Goal: Task Accomplishment & Management: Use online tool/utility

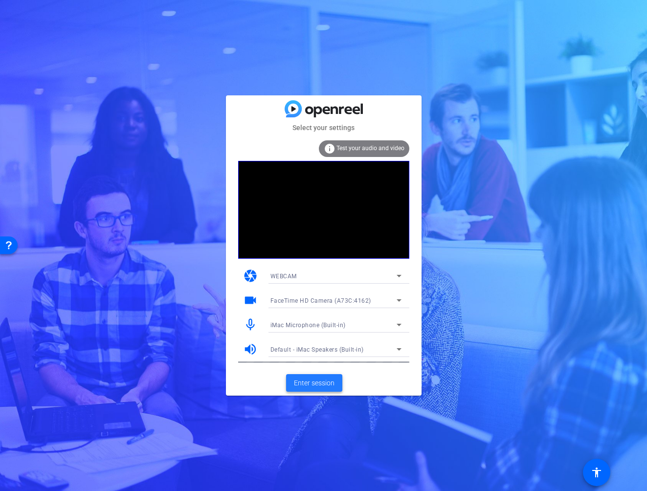
click at [317, 383] on span "Enter session" at bounding box center [314, 383] width 41 height 10
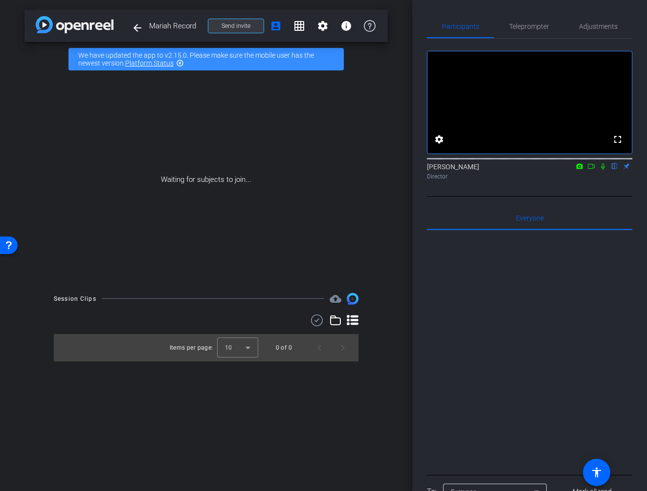
click at [232, 25] on span "Send invite" at bounding box center [235, 26] width 29 height 8
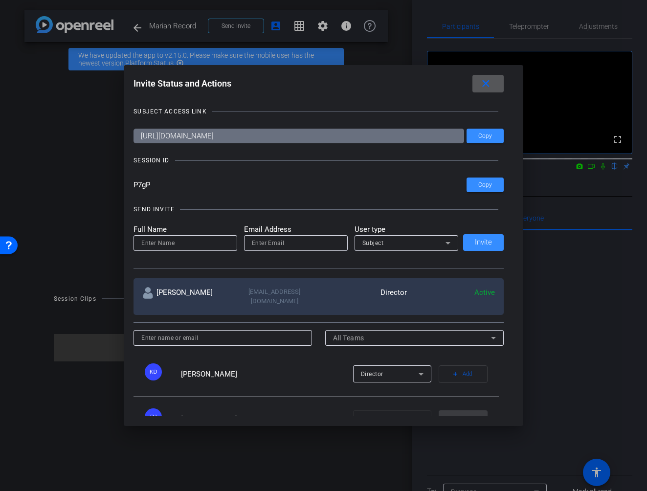
click at [485, 85] on mat-icon "close" at bounding box center [485, 84] width 12 height 12
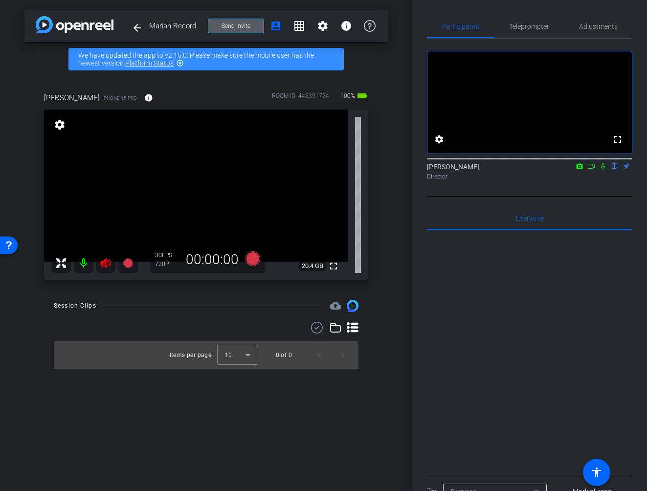
click at [104, 264] on icon at bounding box center [105, 263] width 10 height 10
click at [594, 27] on span "Adjustments" at bounding box center [598, 26] width 39 height 7
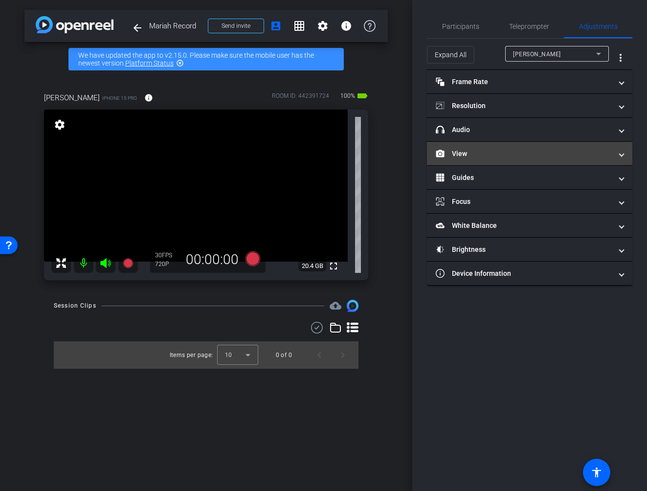
click at [512, 156] on mat-panel-title "View" at bounding box center [523, 154] width 176 height 10
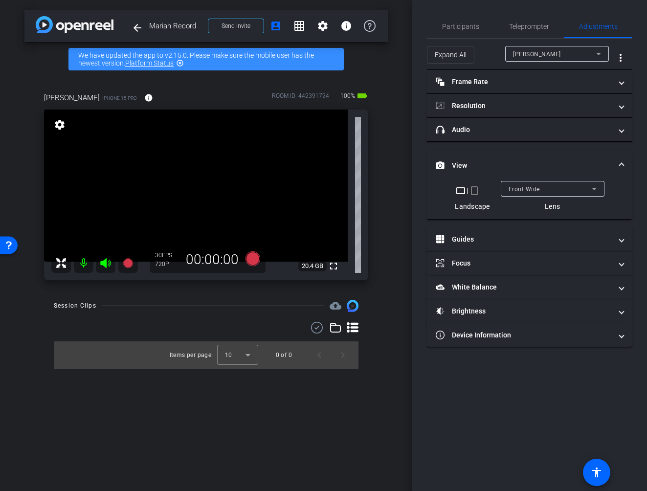
click at [475, 191] on mat-icon "crop_portrait" at bounding box center [474, 191] width 12 height 12
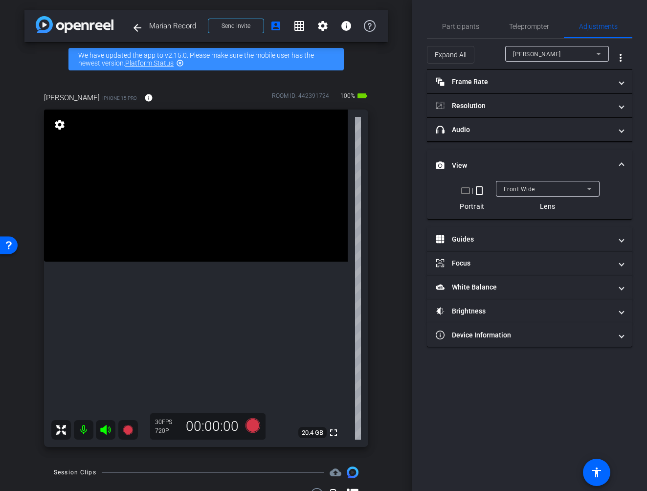
click at [590, 188] on icon at bounding box center [589, 189] width 5 height 2
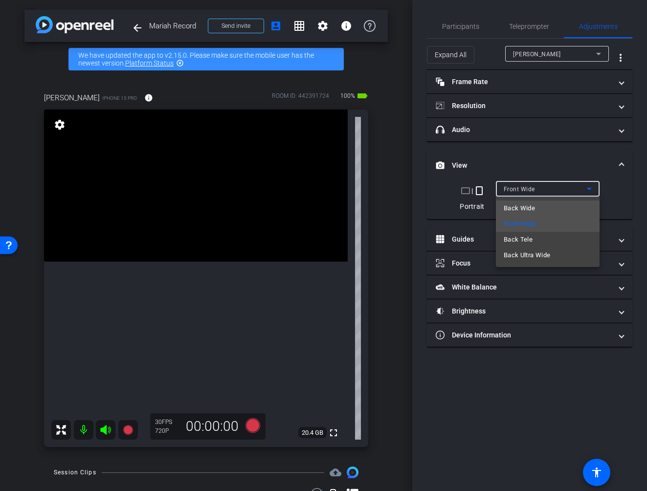
click at [521, 209] on span "Back Wide" at bounding box center [518, 208] width 31 height 12
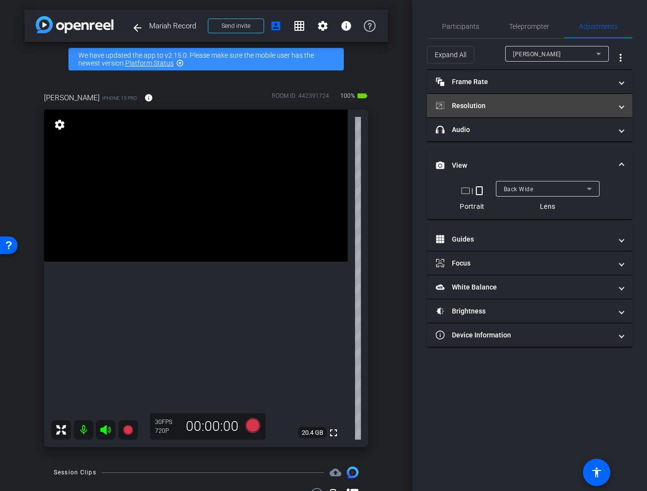
click at [601, 101] on mat-panel-title "Resolution" at bounding box center [523, 106] width 176 height 10
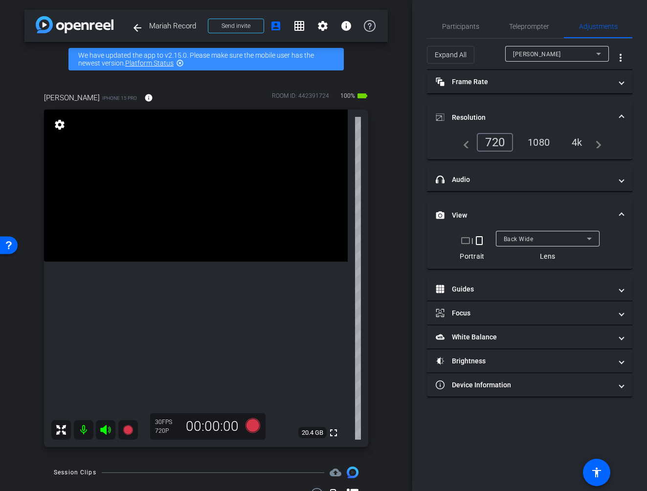
click at [577, 142] on div "4k" at bounding box center [576, 142] width 25 height 17
click at [252, 427] on icon at bounding box center [252, 425] width 15 height 15
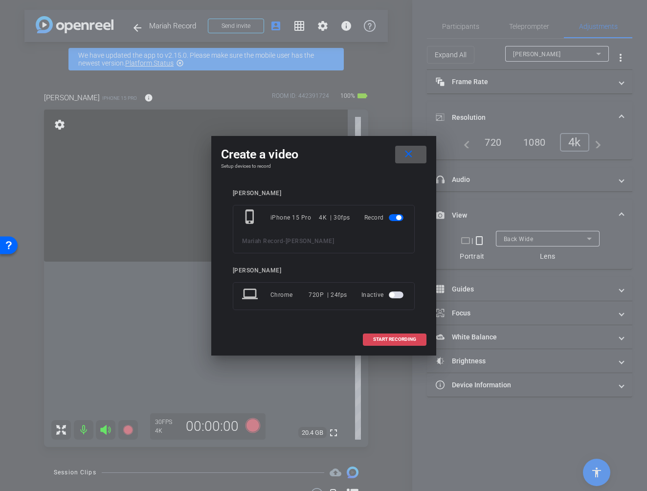
click at [396, 340] on span "START RECORDING" at bounding box center [394, 339] width 43 height 5
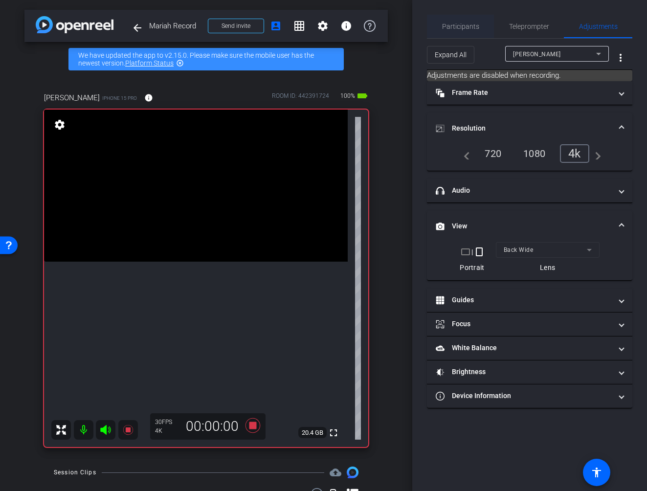
click at [462, 26] on span "Participants" at bounding box center [460, 26] width 37 height 7
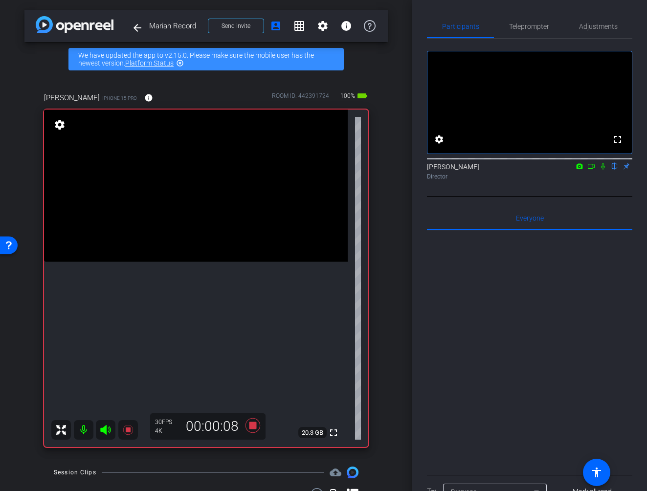
click at [603, 170] on icon at bounding box center [603, 166] width 8 height 7
click at [250, 428] on icon at bounding box center [252, 425] width 15 height 15
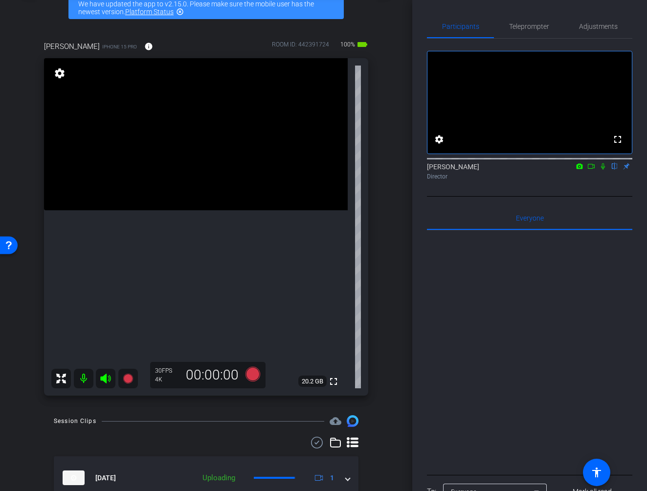
scroll to position [94, 0]
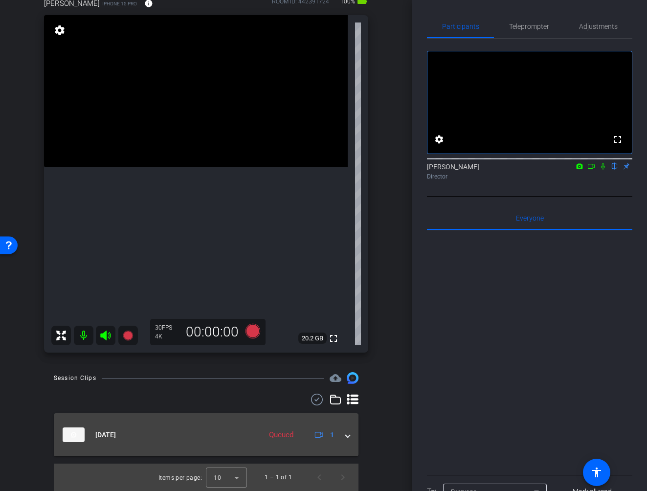
click at [348, 435] on span at bounding box center [348, 435] width 4 height 10
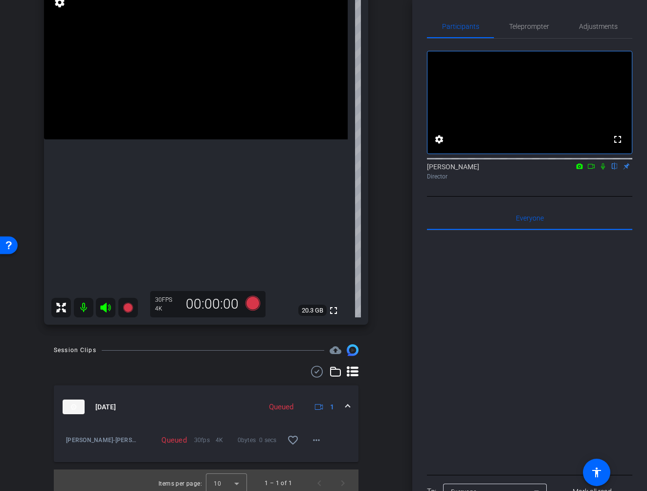
scroll to position [128, 0]
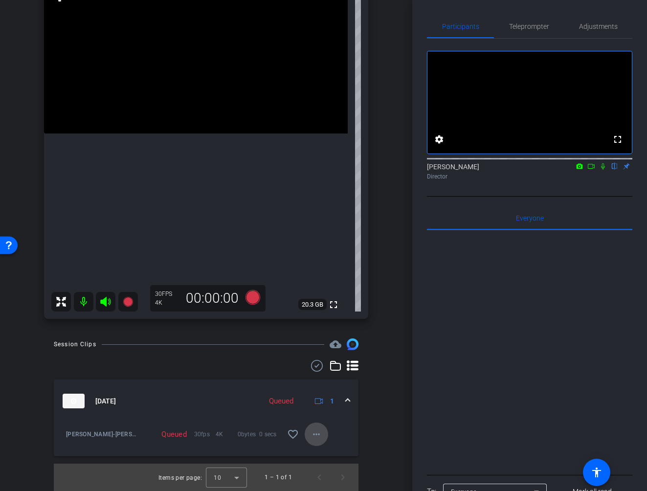
click at [316, 435] on mat-icon "more_horiz" at bounding box center [316, 434] width 12 height 12
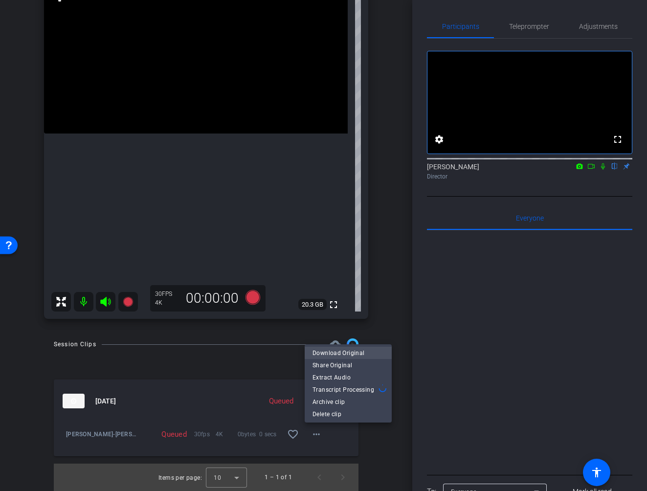
click at [333, 351] on span "Download Original" at bounding box center [347, 353] width 71 height 12
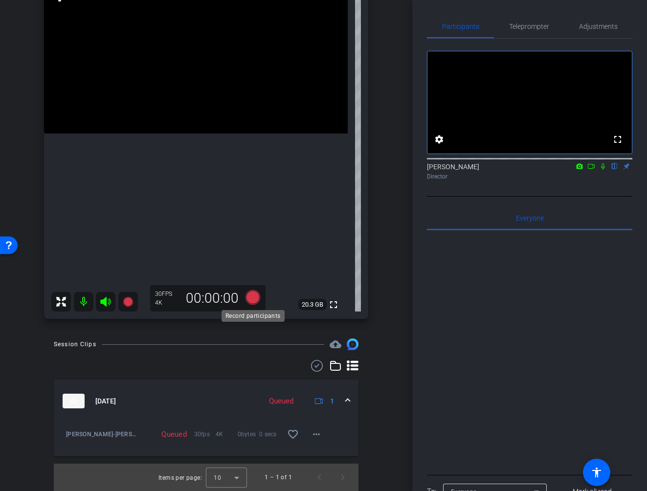
click at [253, 297] on icon at bounding box center [252, 297] width 15 height 15
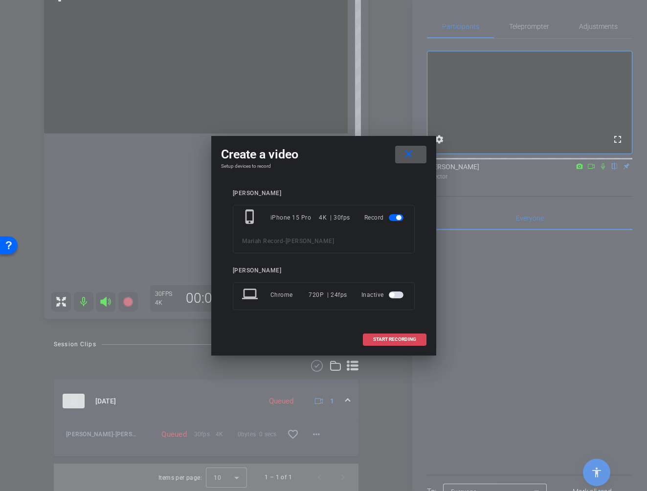
click at [390, 339] on span "START RECORDING" at bounding box center [394, 339] width 43 height 5
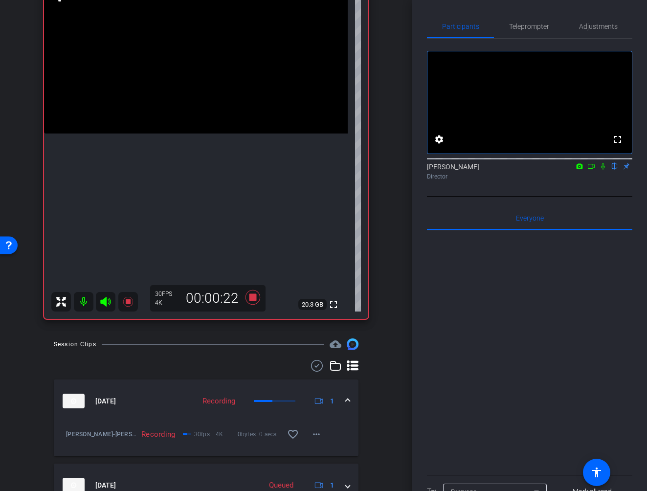
click at [253, 299] on icon at bounding box center [252, 297] width 15 height 15
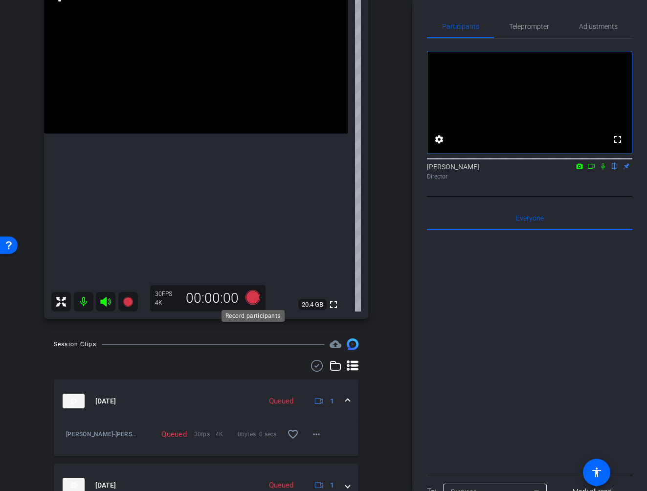
click at [253, 299] on icon at bounding box center [252, 297] width 15 height 15
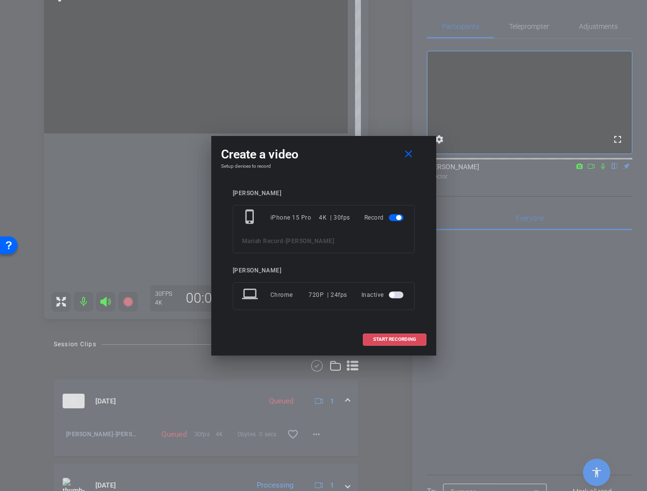
click at [399, 340] on span "START RECORDING" at bounding box center [394, 339] width 43 height 5
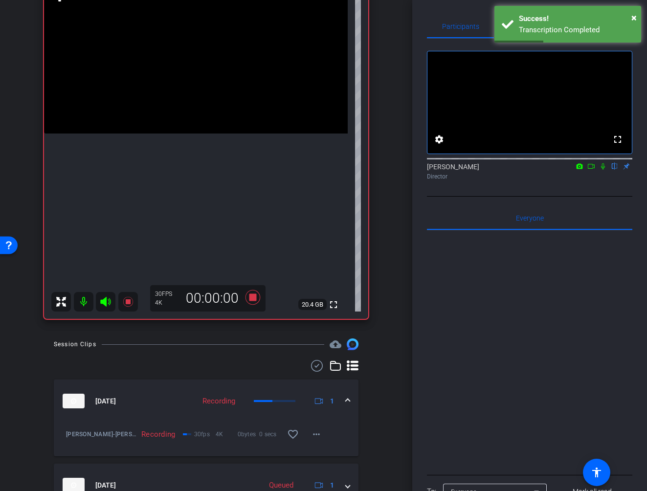
click at [603, 170] on icon at bounding box center [603, 166] width 4 height 6
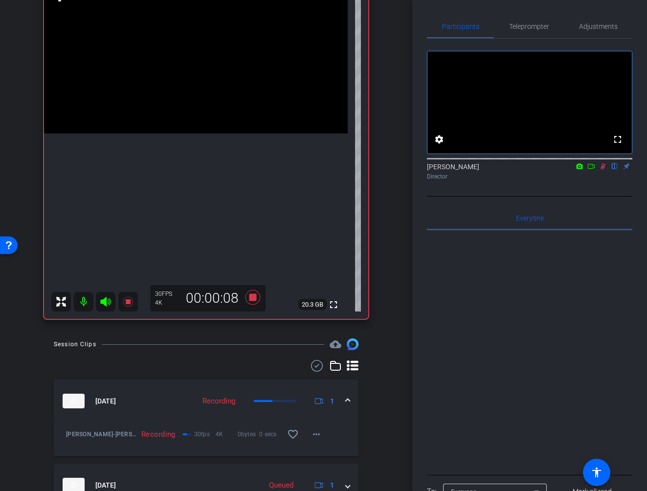
click at [603, 170] on icon at bounding box center [602, 166] width 5 height 6
click at [602, 170] on icon at bounding box center [603, 166] width 8 height 7
click at [601, 170] on icon at bounding box center [603, 166] width 8 height 7
click at [602, 170] on icon at bounding box center [603, 166] width 8 height 7
click at [601, 170] on icon at bounding box center [603, 166] width 8 height 7
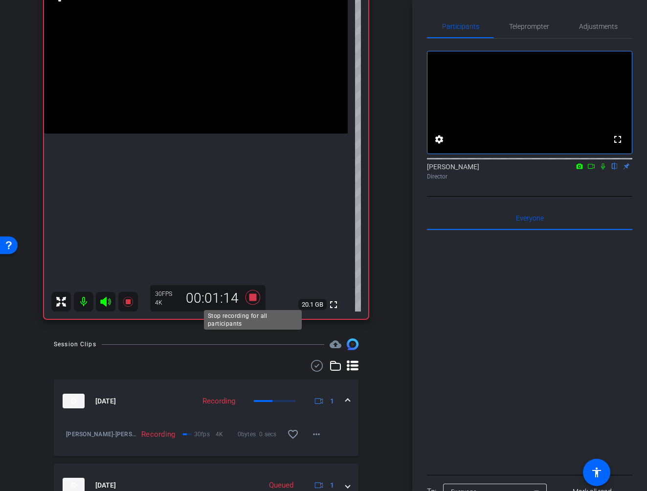
click at [252, 297] on icon at bounding box center [252, 297] width 15 height 15
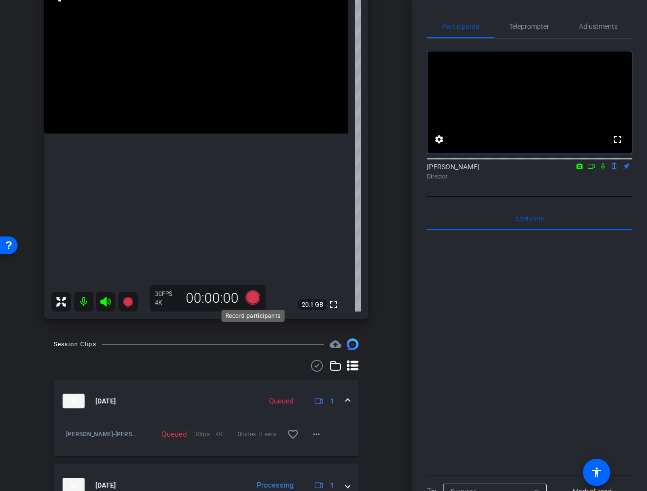
click at [249, 298] on icon at bounding box center [252, 297] width 15 height 15
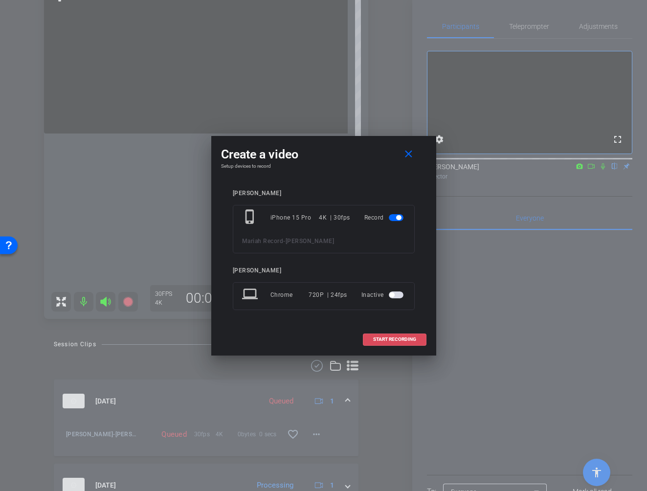
click at [401, 339] on span "START RECORDING" at bounding box center [394, 339] width 43 height 5
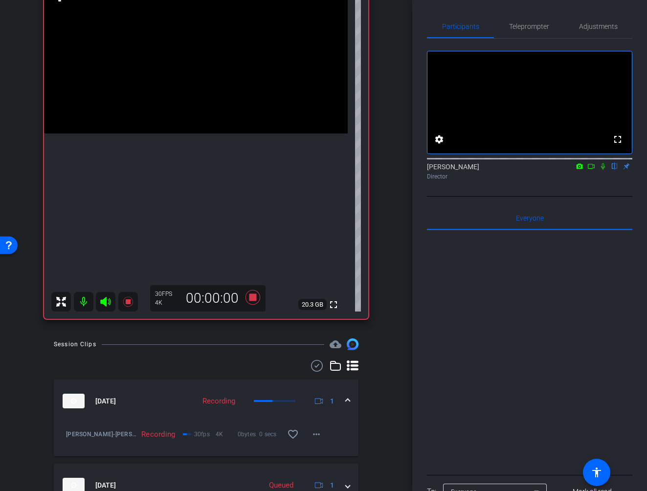
click at [600, 170] on icon at bounding box center [603, 166] width 8 height 7
click at [604, 170] on icon at bounding box center [603, 166] width 8 height 7
click at [251, 297] on icon at bounding box center [252, 297] width 15 height 15
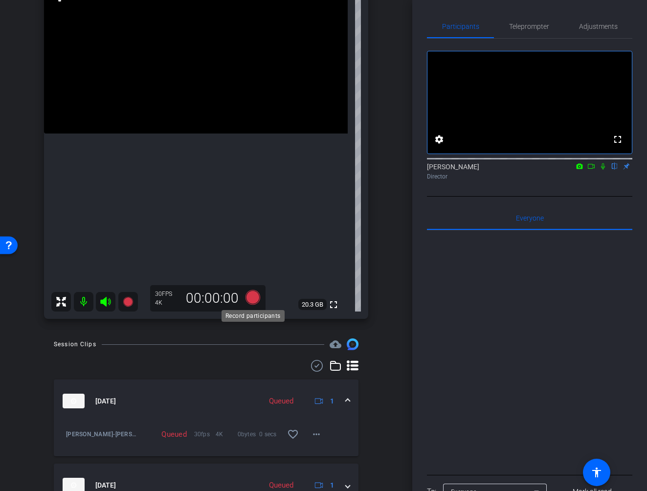
click at [254, 299] on icon at bounding box center [252, 297] width 15 height 15
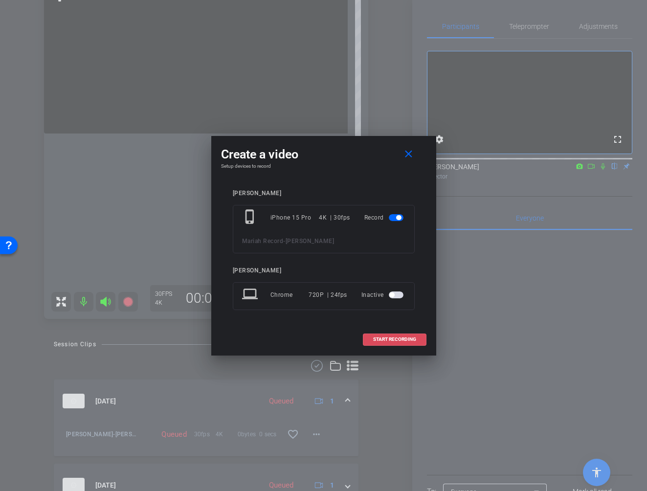
click at [387, 340] on span "START RECORDING" at bounding box center [394, 339] width 43 height 5
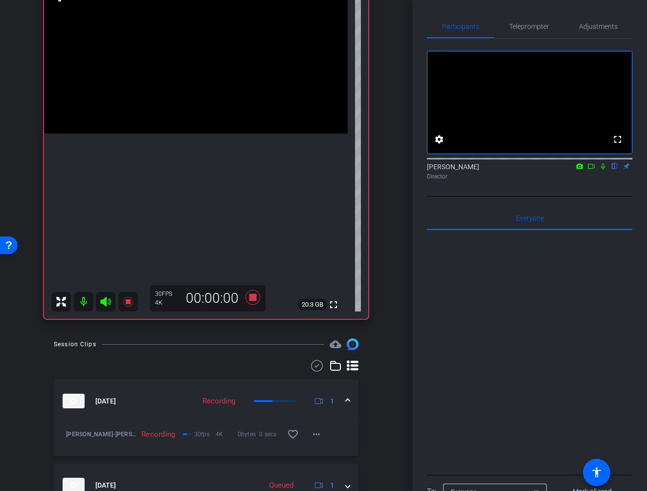
click at [602, 170] on icon at bounding box center [603, 166] width 8 height 7
click at [602, 170] on icon at bounding box center [602, 166] width 5 height 6
click at [602, 170] on icon at bounding box center [603, 166] width 8 height 7
click at [602, 170] on icon at bounding box center [602, 166] width 5 height 6
click at [601, 170] on icon at bounding box center [603, 166] width 8 height 7
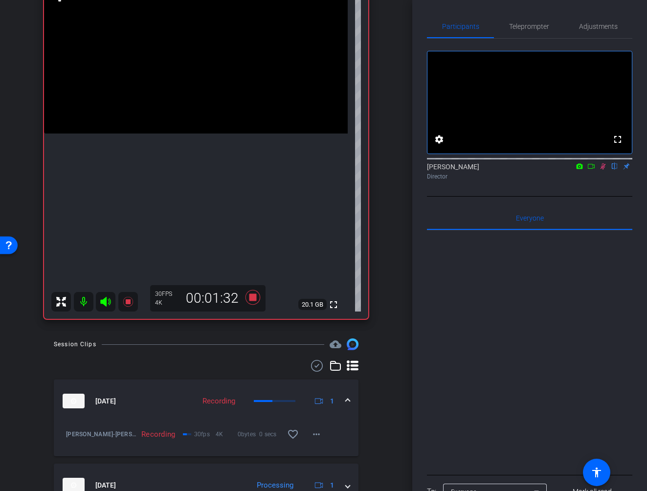
click at [602, 170] on icon at bounding box center [602, 166] width 5 height 6
click at [606, 170] on icon at bounding box center [603, 166] width 8 height 7
click at [603, 170] on icon at bounding box center [603, 166] width 8 height 7
click at [604, 170] on icon at bounding box center [603, 166] width 8 height 7
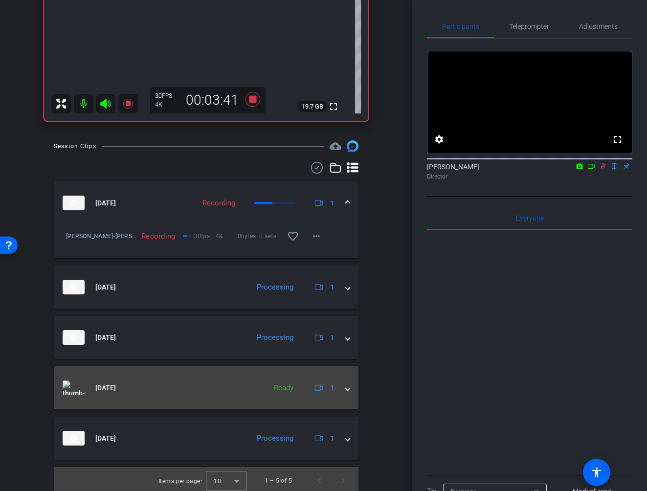
scroll to position [329, 0]
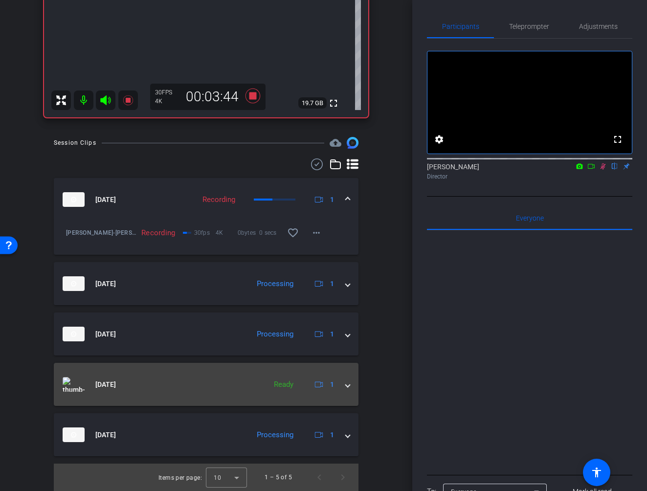
click at [347, 385] on span at bounding box center [348, 384] width 4 height 10
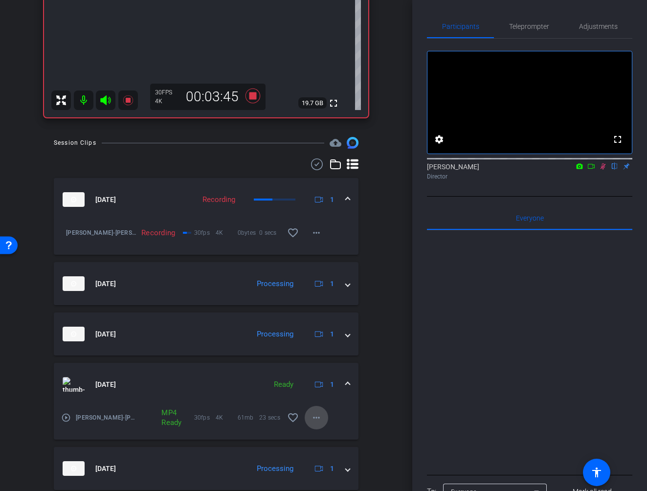
click at [314, 415] on mat-icon "more_horiz" at bounding box center [316, 418] width 12 height 12
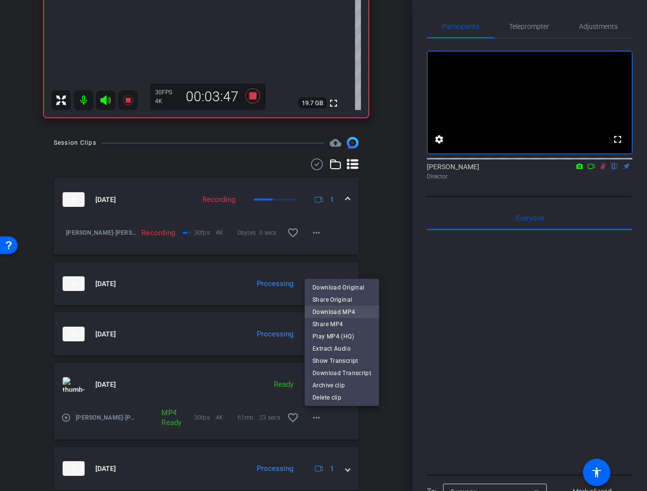
click at [340, 310] on span "Download MP4" at bounding box center [341, 312] width 59 height 12
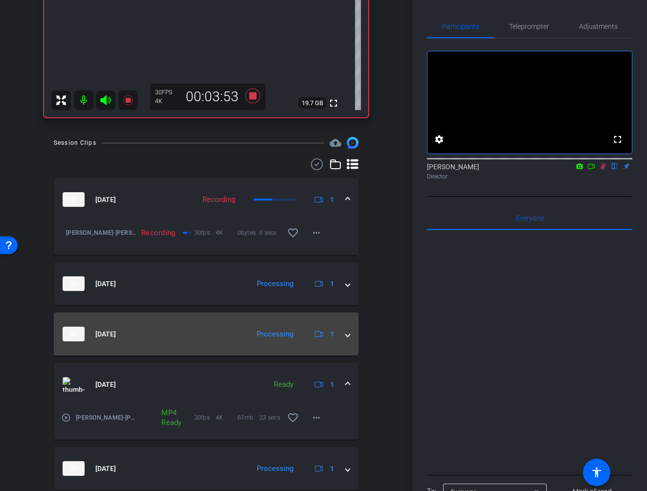
click at [348, 334] on span at bounding box center [348, 334] width 4 height 10
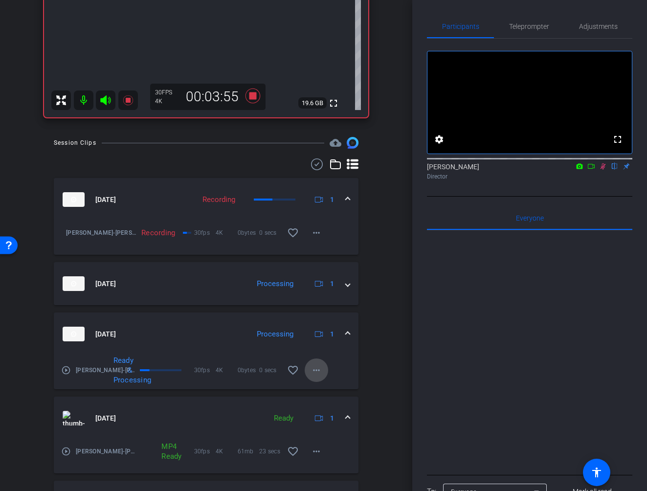
click at [315, 368] on mat-icon "more_horiz" at bounding box center [316, 370] width 12 height 12
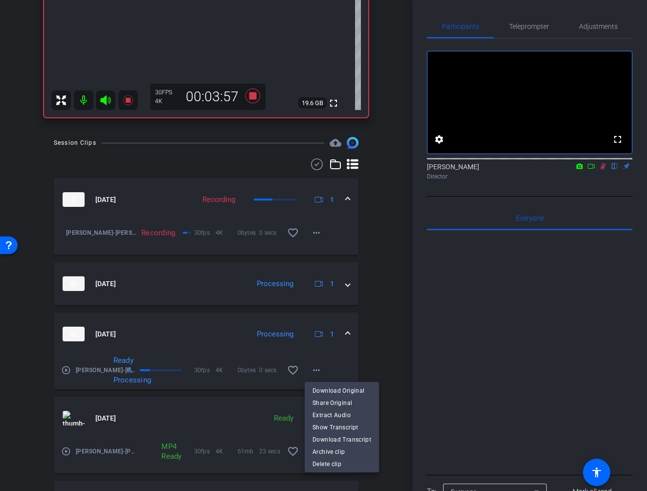
click at [347, 342] on div at bounding box center [323, 245] width 647 height 491
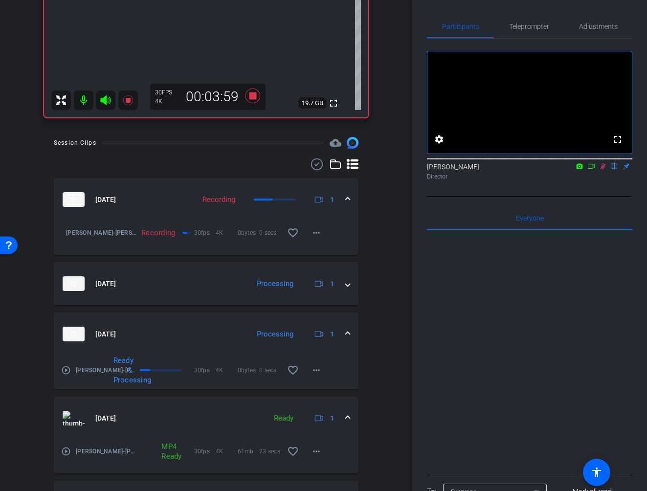
click at [512, 196] on div "fullscreen settings [PERSON_NAME] flip Director" at bounding box center [529, 118] width 205 height 158
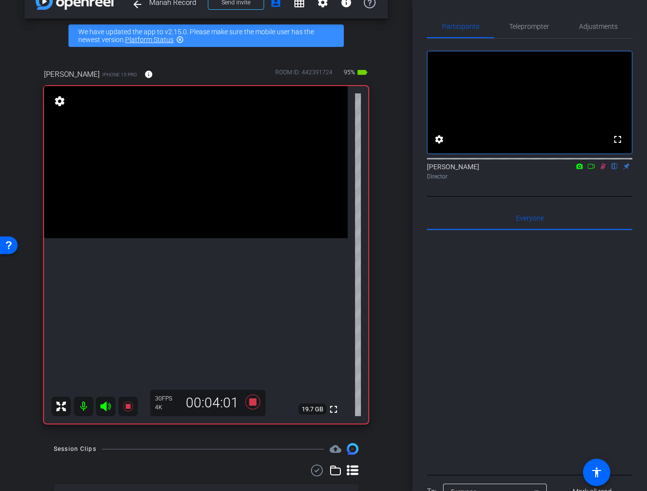
scroll to position [22, 0]
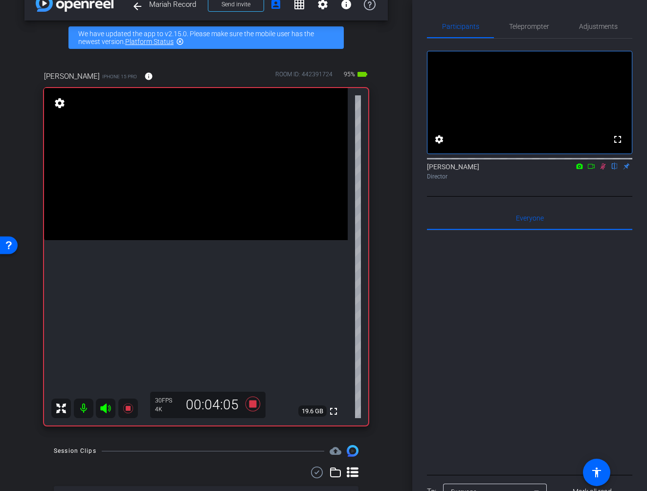
click at [603, 170] on icon at bounding box center [602, 166] width 5 height 6
click at [603, 170] on icon at bounding box center [603, 166] width 8 height 7
click at [602, 170] on icon at bounding box center [603, 166] width 8 height 7
click at [603, 170] on icon at bounding box center [603, 166] width 8 height 7
click at [250, 402] on icon at bounding box center [252, 403] width 15 height 15
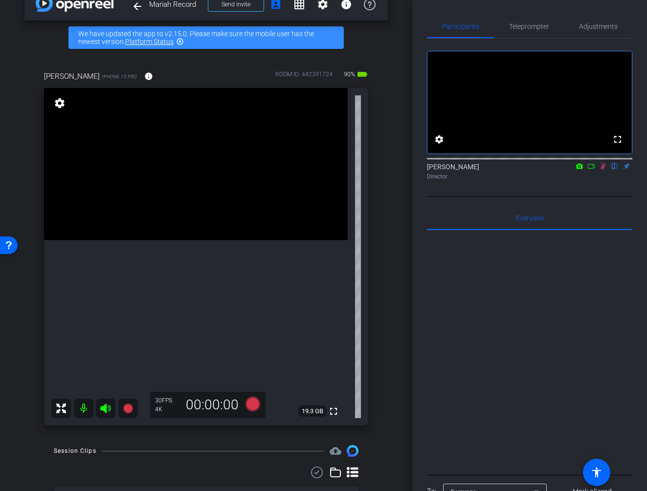
click at [602, 170] on icon at bounding box center [603, 166] width 8 height 7
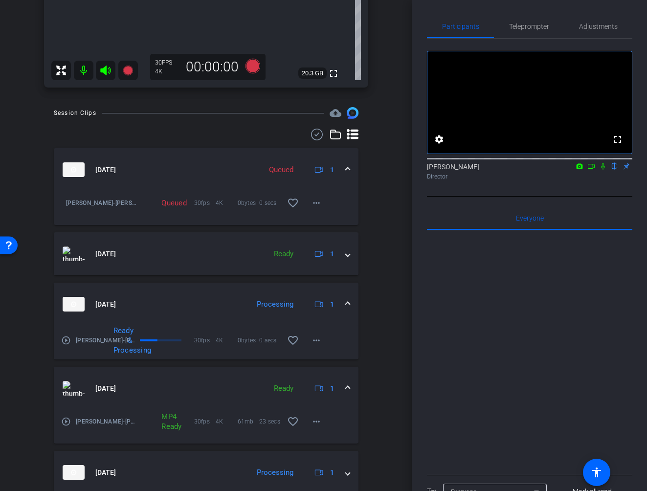
scroll to position [397, 0]
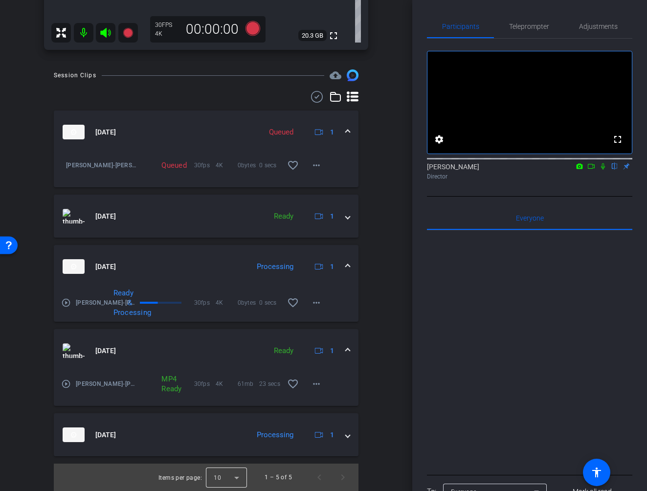
click at [238, 474] on div at bounding box center [226, 476] width 41 height 23
click at [392, 365] on div at bounding box center [323, 245] width 647 height 491
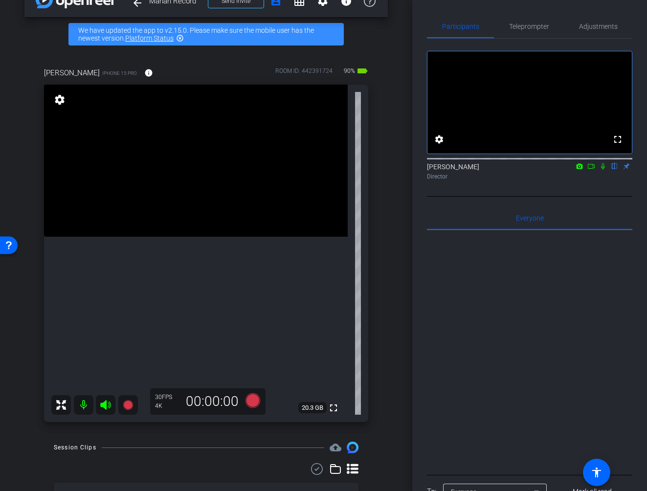
scroll to position [97, 0]
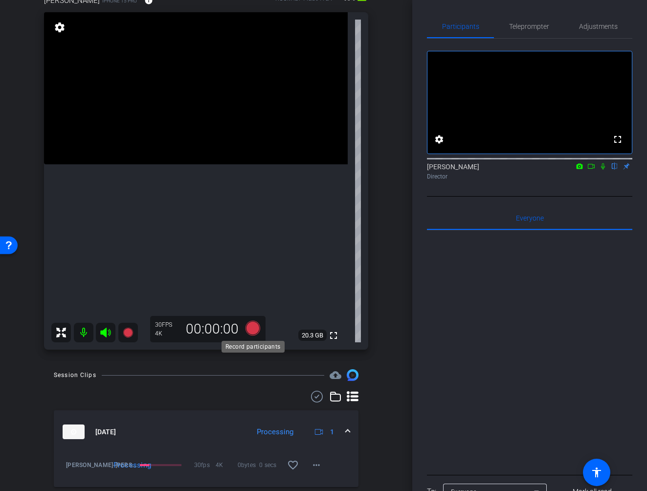
click at [251, 329] on icon at bounding box center [252, 328] width 15 height 15
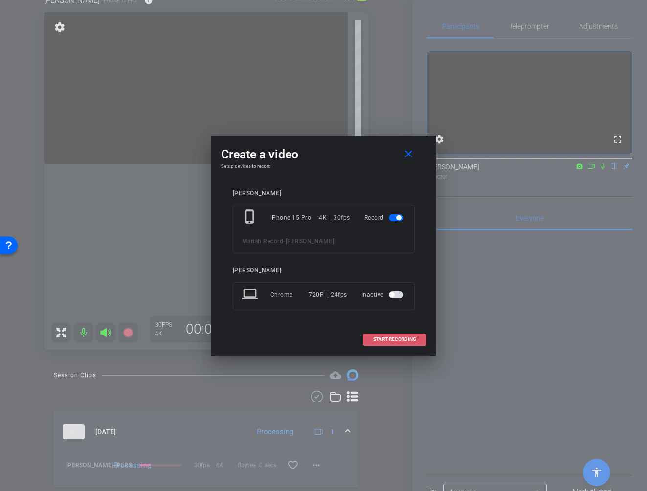
click at [406, 339] on span "START RECORDING" at bounding box center [394, 339] width 43 height 5
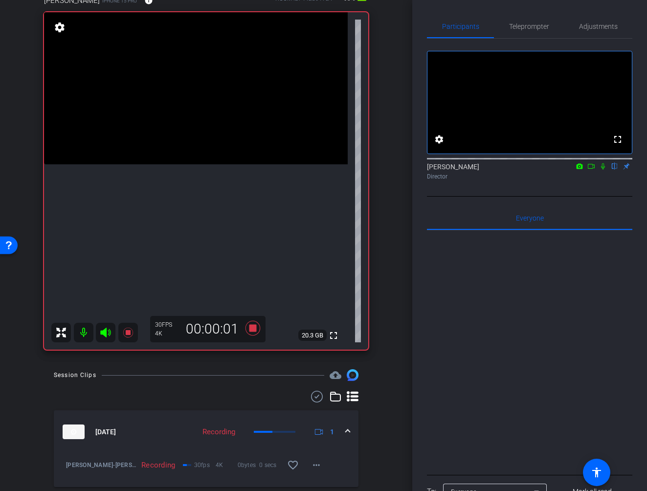
click at [602, 170] on icon at bounding box center [603, 166] width 8 height 7
click at [603, 170] on icon at bounding box center [602, 166] width 5 height 6
click at [603, 170] on icon at bounding box center [603, 166] width 4 height 6
click at [603, 170] on icon at bounding box center [602, 166] width 5 height 6
click at [602, 170] on icon at bounding box center [603, 166] width 8 height 7
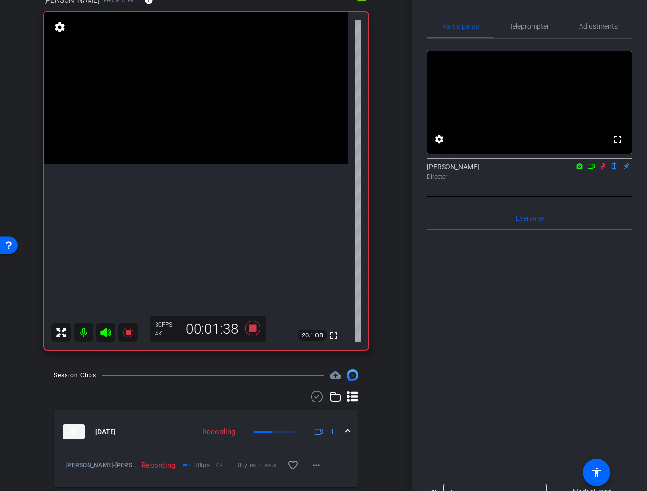
click at [602, 170] on icon at bounding box center [603, 166] width 8 height 7
click at [251, 329] on icon at bounding box center [252, 328] width 15 height 15
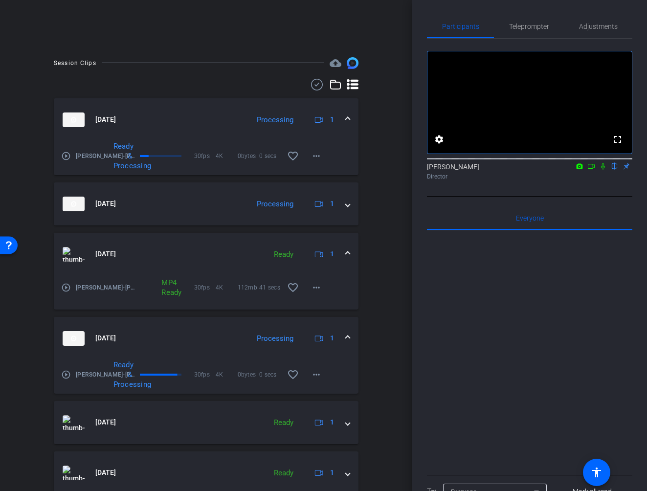
scroll to position [274, 0]
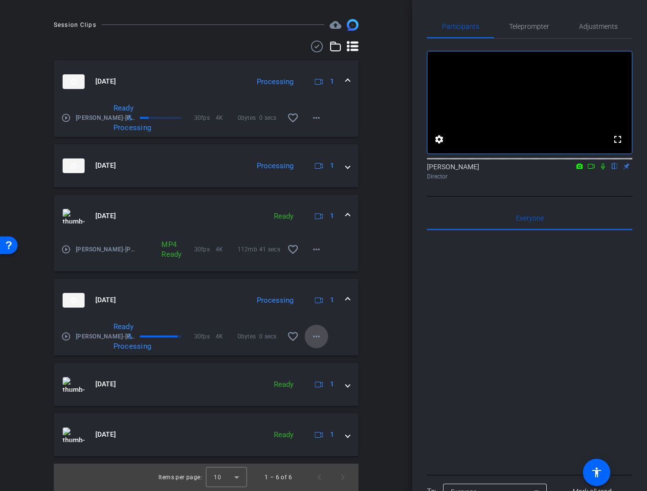
click at [318, 337] on mat-icon "more_horiz" at bounding box center [316, 336] width 12 height 12
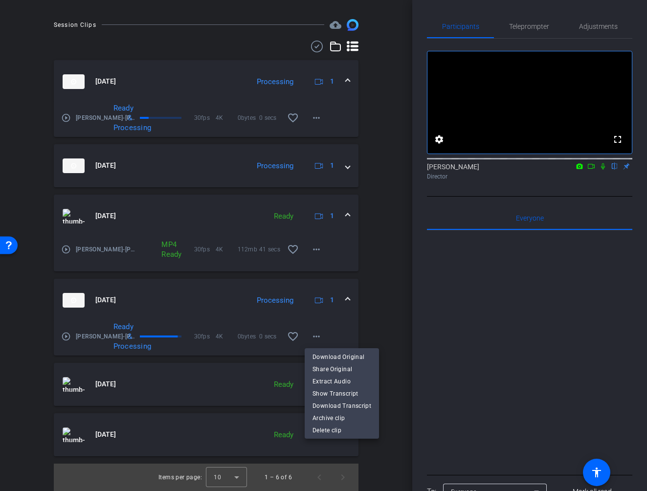
click at [335, 324] on div at bounding box center [323, 245] width 647 height 491
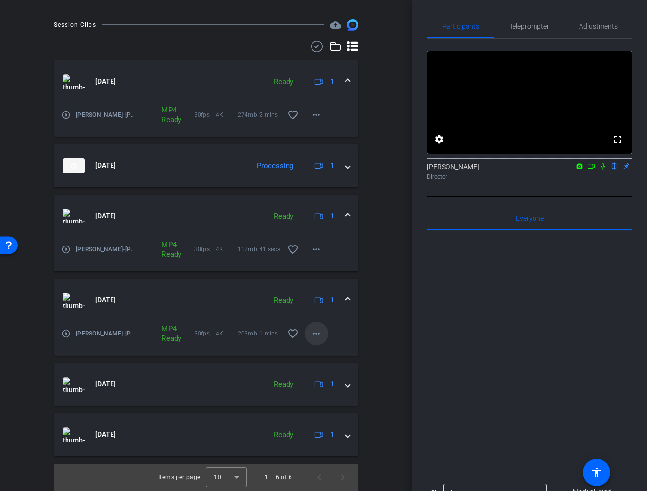
click at [315, 334] on mat-icon "more_horiz" at bounding box center [316, 333] width 12 height 12
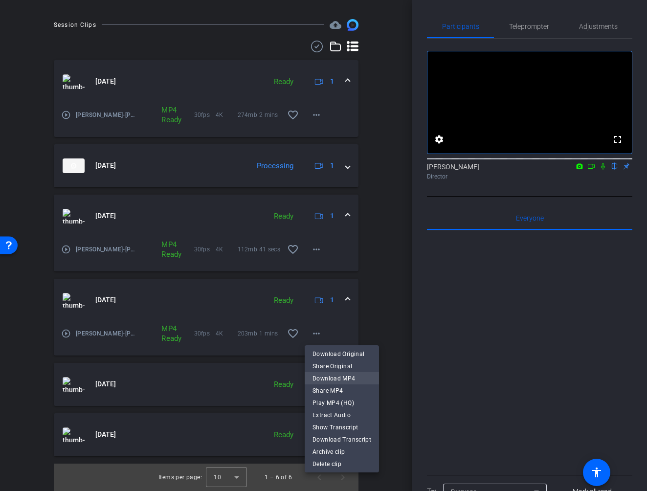
click at [331, 379] on span "Download MP4" at bounding box center [341, 378] width 59 height 12
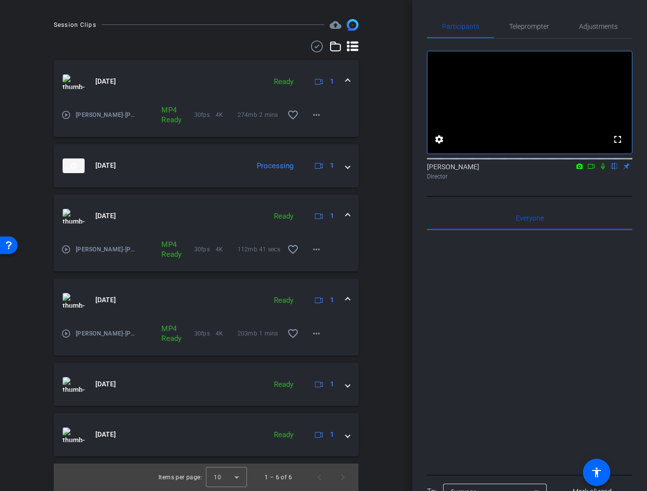
click at [349, 296] on span at bounding box center [348, 300] width 4 height 10
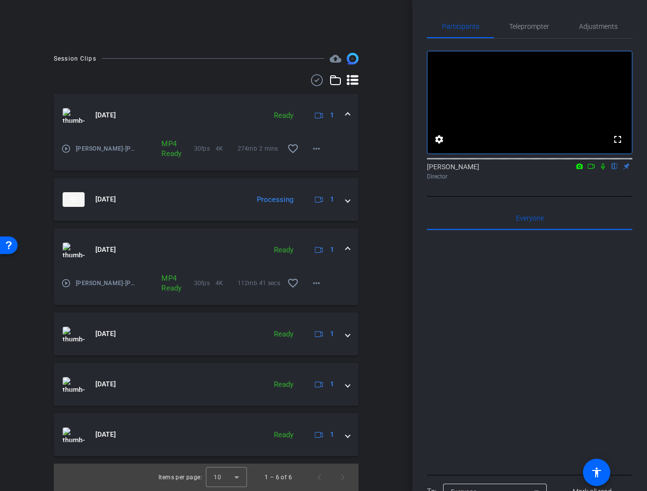
scroll to position [240, 0]
click at [318, 283] on mat-icon "more_horiz" at bounding box center [316, 283] width 12 height 12
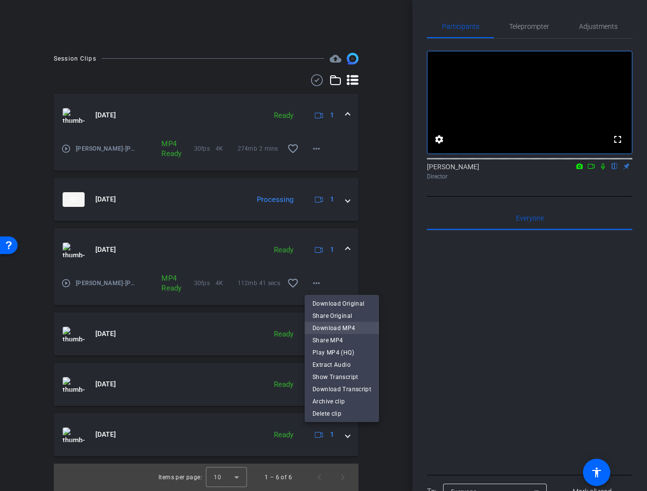
click at [336, 328] on span "Download MP4" at bounding box center [341, 328] width 59 height 12
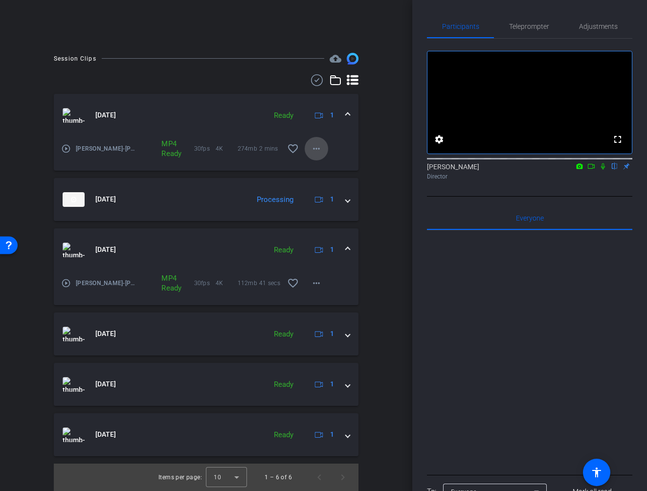
click at [315, 148] on mat-icon "more_horiz" at bounding box center [316, 149] width 12 height 12
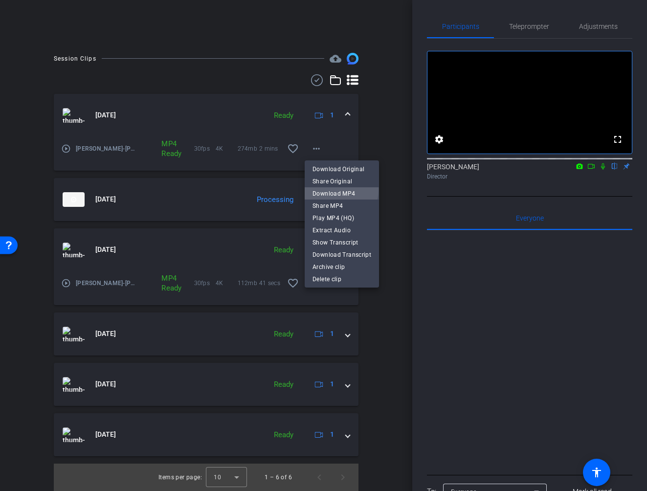
click at [329, 190] on span "Download MP4" at bounding box center [341, 194] width 59 height 12
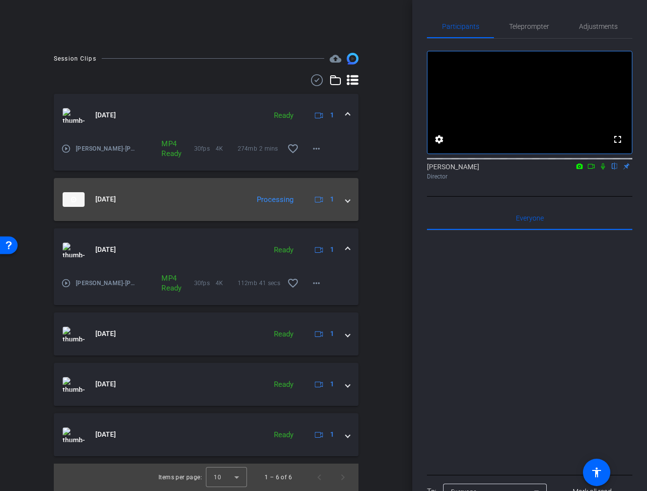
click at [346, 200] on span at bounding box center [348, 199] width 4 height 10
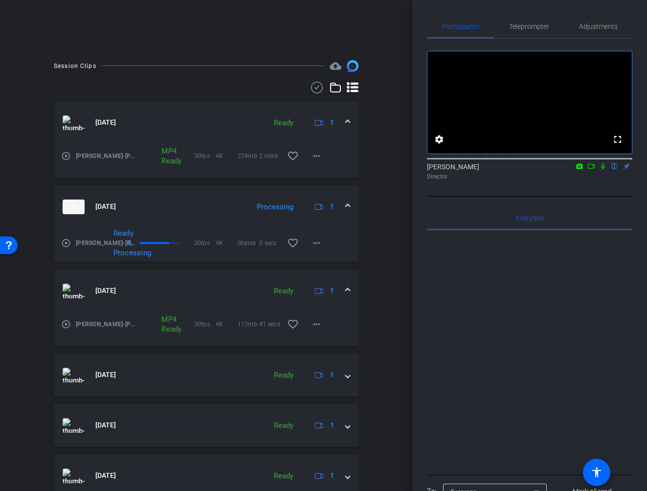
scroll to position [229, 0]
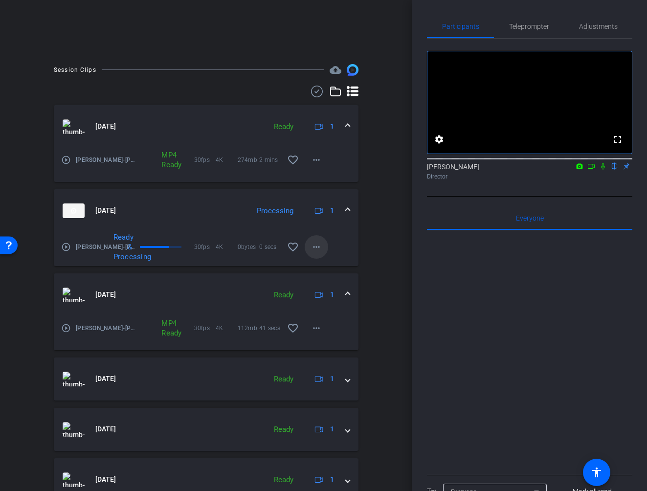
click at [311, 246] on mat-icon "more_horiz" at bounding box center [316, 247] width 12 height 12
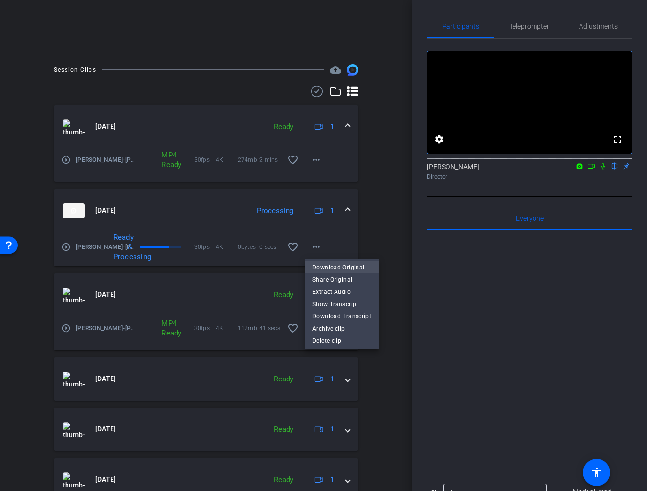
click at [328, 267] on span "Download Original" at bounding box center [341, 267] width 59 height 12
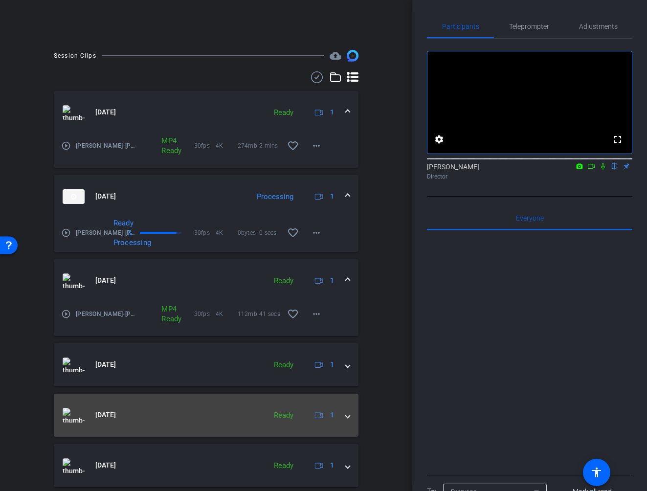
scroll to position [274, 0]
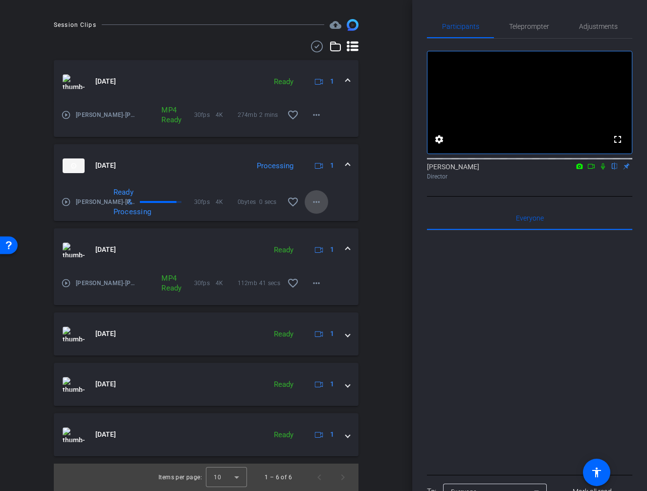
click at [315, 202] on mat-icon "more_horiz" at bounding box center [316, 202] width 12 height 12
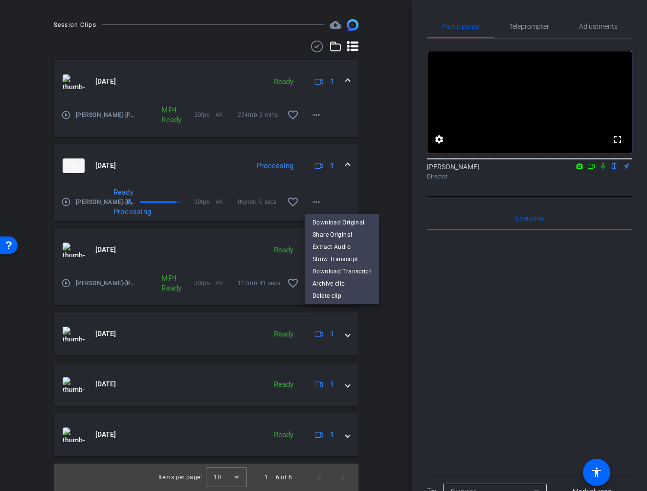
click at [210, 240] on div at bounding box center [323, 245] width 647 height 491
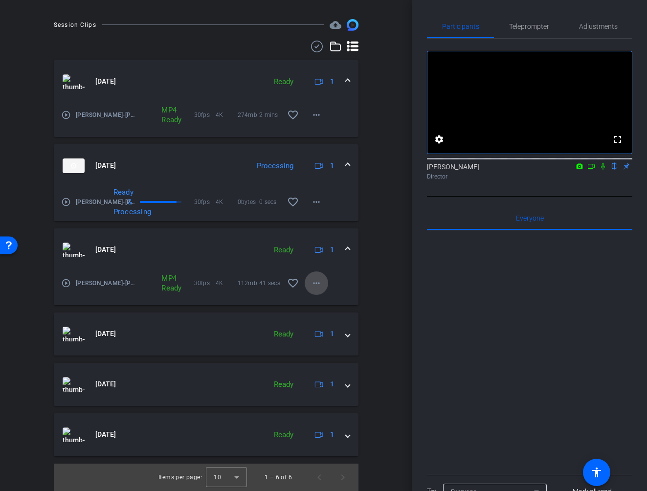
click at [314, 282] on mat-icon "more_horiz" at bounding box center [316, 283] width 12 height 12
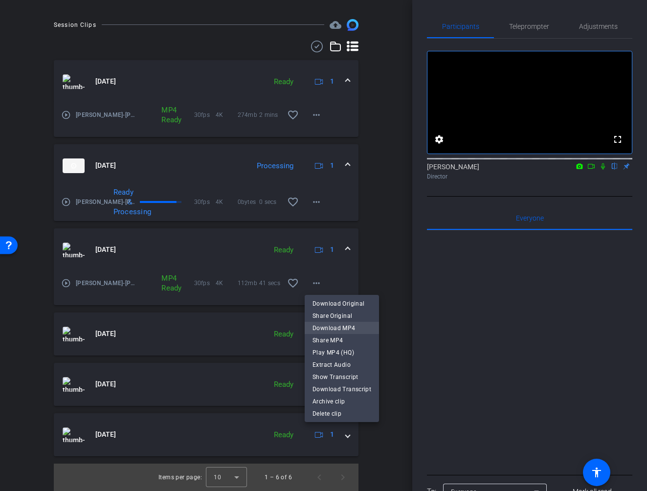
click at [322, 328] on span "Download MP4" at bounding box center [341, 328] width 59 height 12
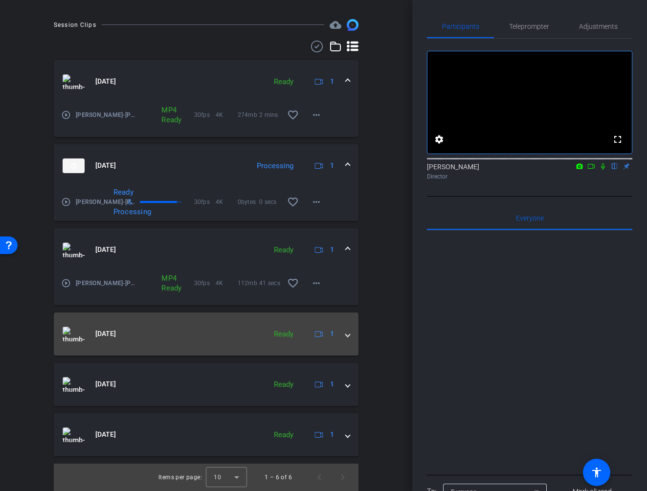
click at [208, 338] on mat-panel-title "[DATE]" at bounding box center [162, 333] width 198 height 15
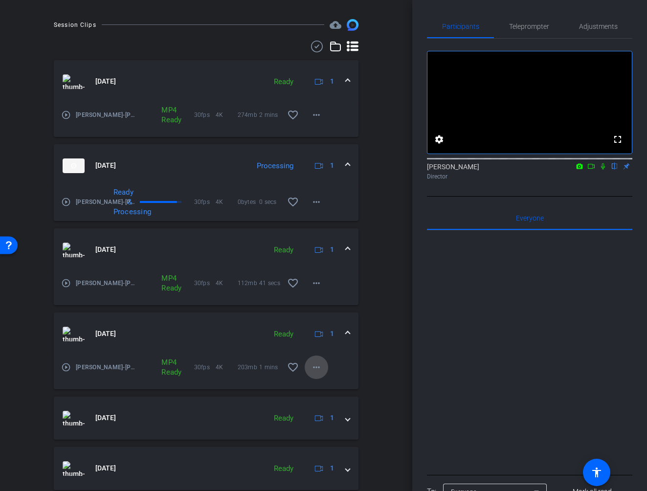
click at [316, 367] on mat-icon "more_horiz" at bounding box center [316, 367] width 12 height 12
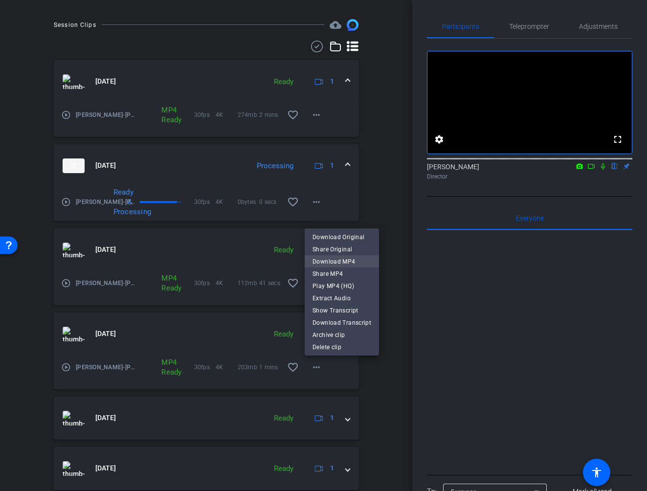
click at [329, 261] on span "Download MP4" at bounding box center [341, 262] width 59 height 12
